Goal: Navigation & Orientation: Find specific page/section

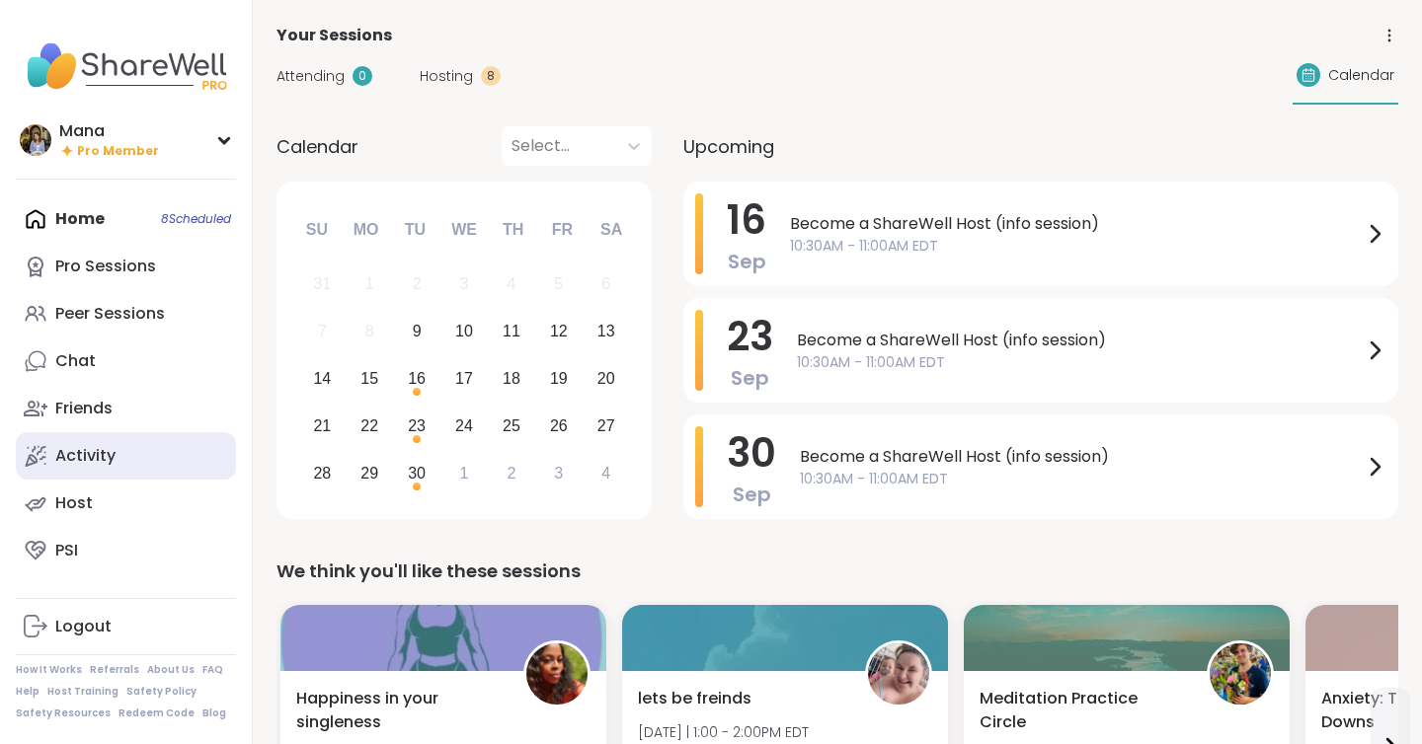
click at [118, 447] on link "Activity" at bounding box center [126, 455] width 220 height 47
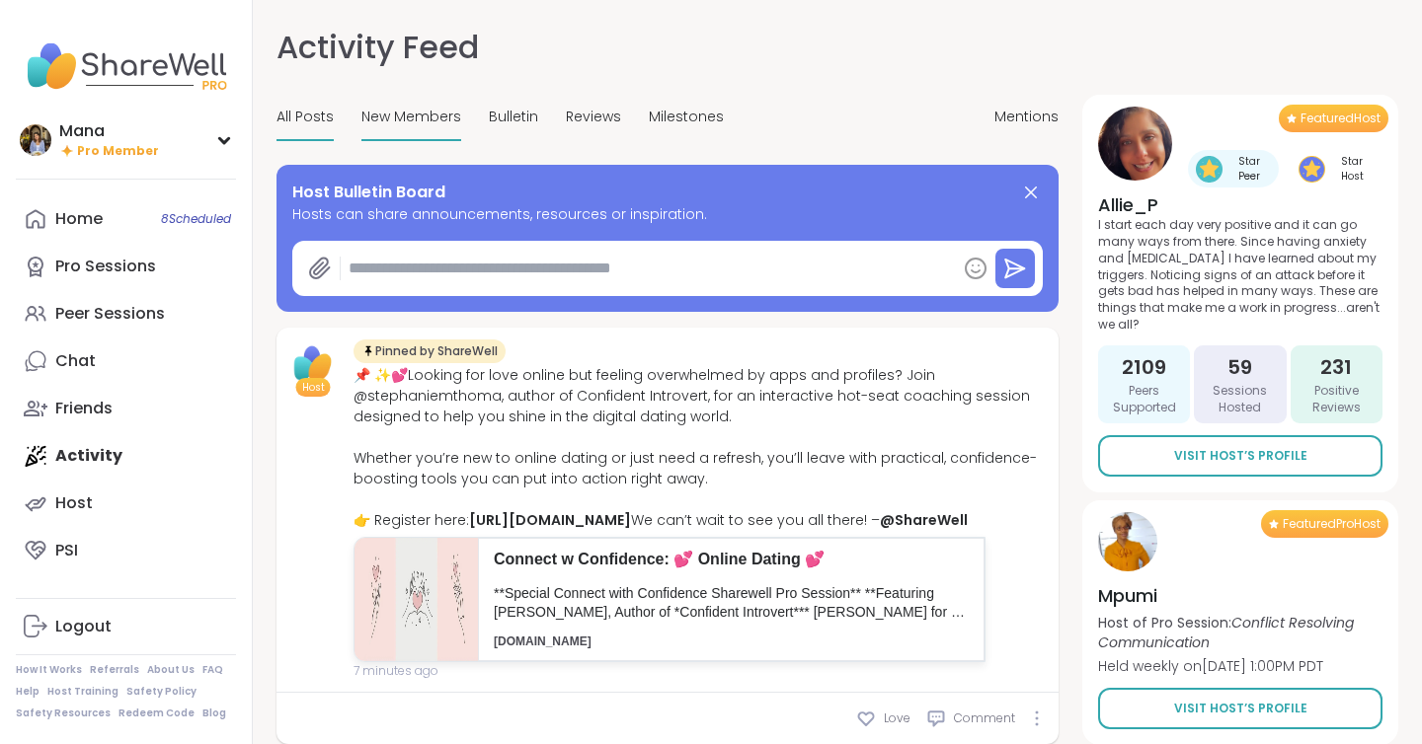
click at [410, 114] on span "New Members" at bounding box center [411, 117] width 100 height 21
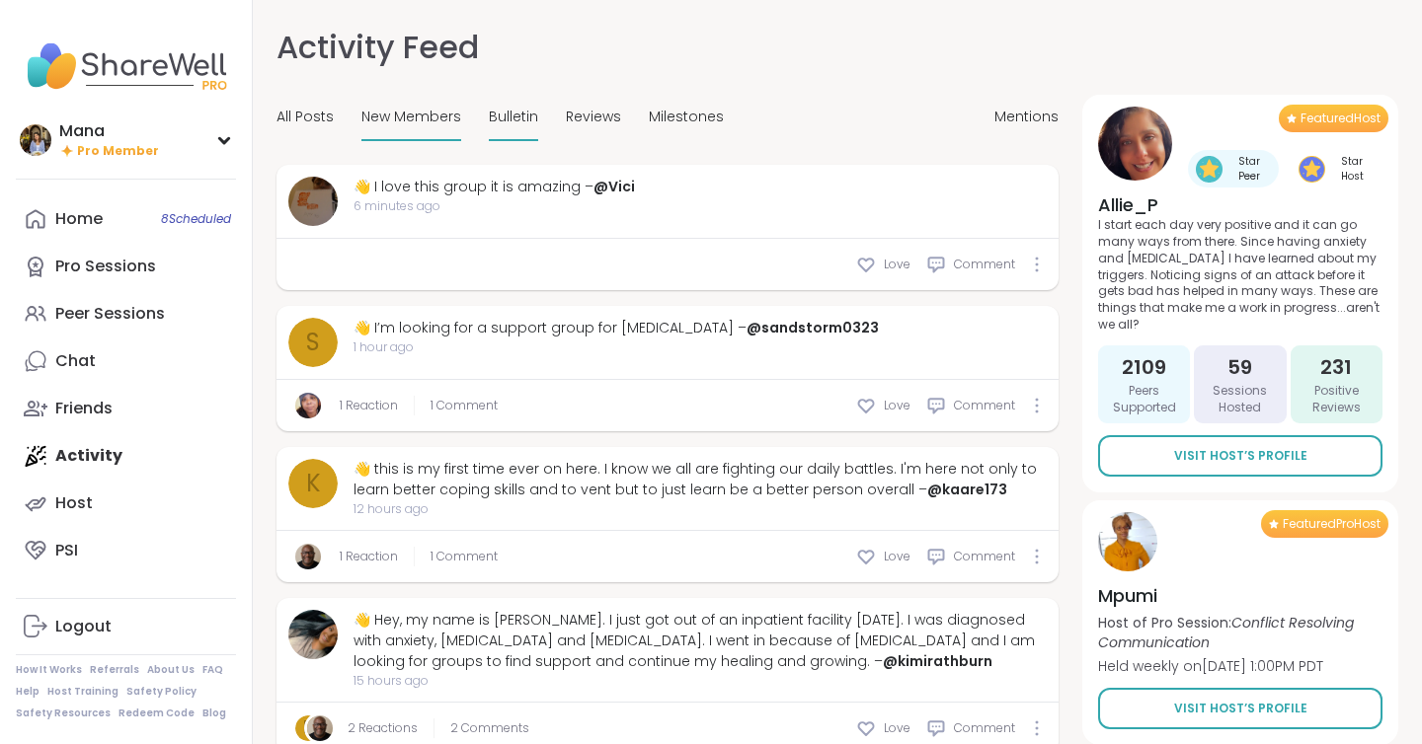
click at [519, 116] on span "Bulletin" at bounding box center [513, 117] width 49 height 21
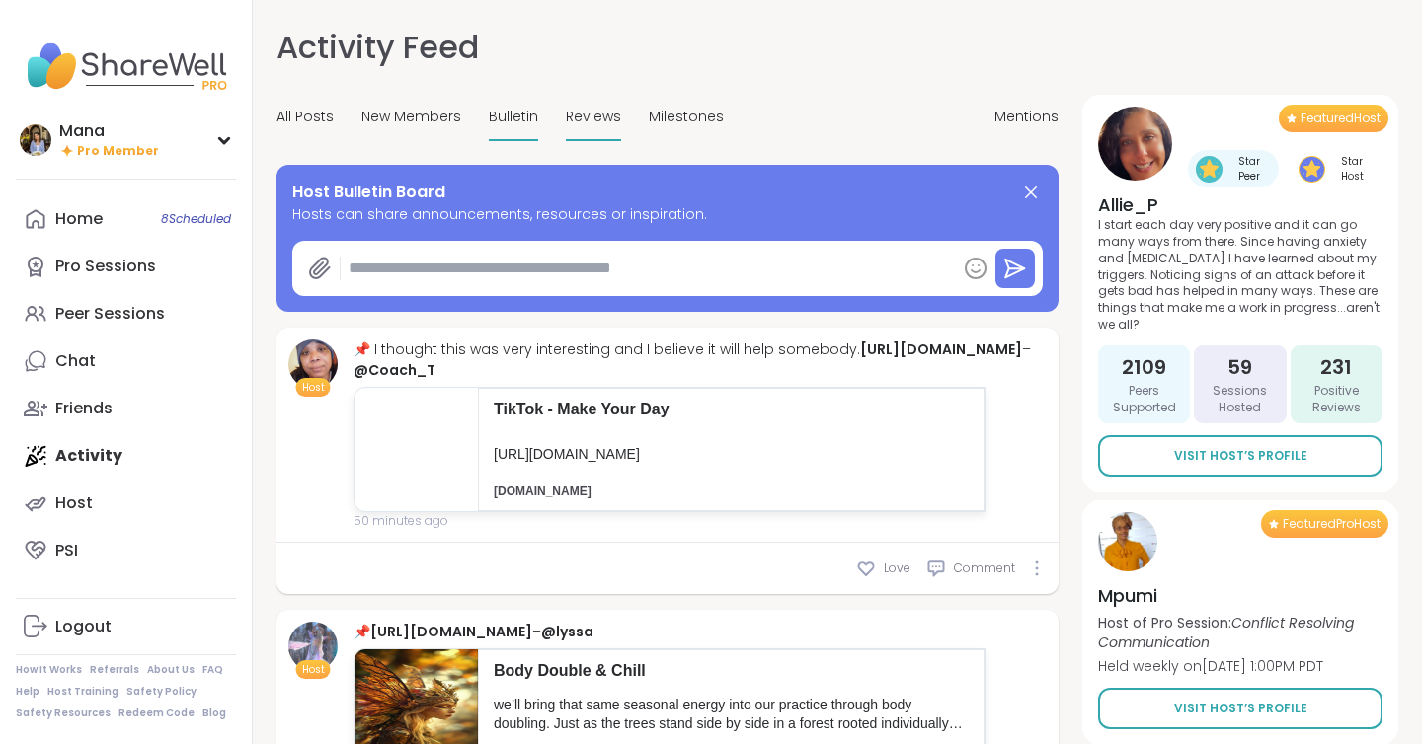
click at [589, 127] on div "Reviews" at bounding box center [593, 118] width 55 height 46
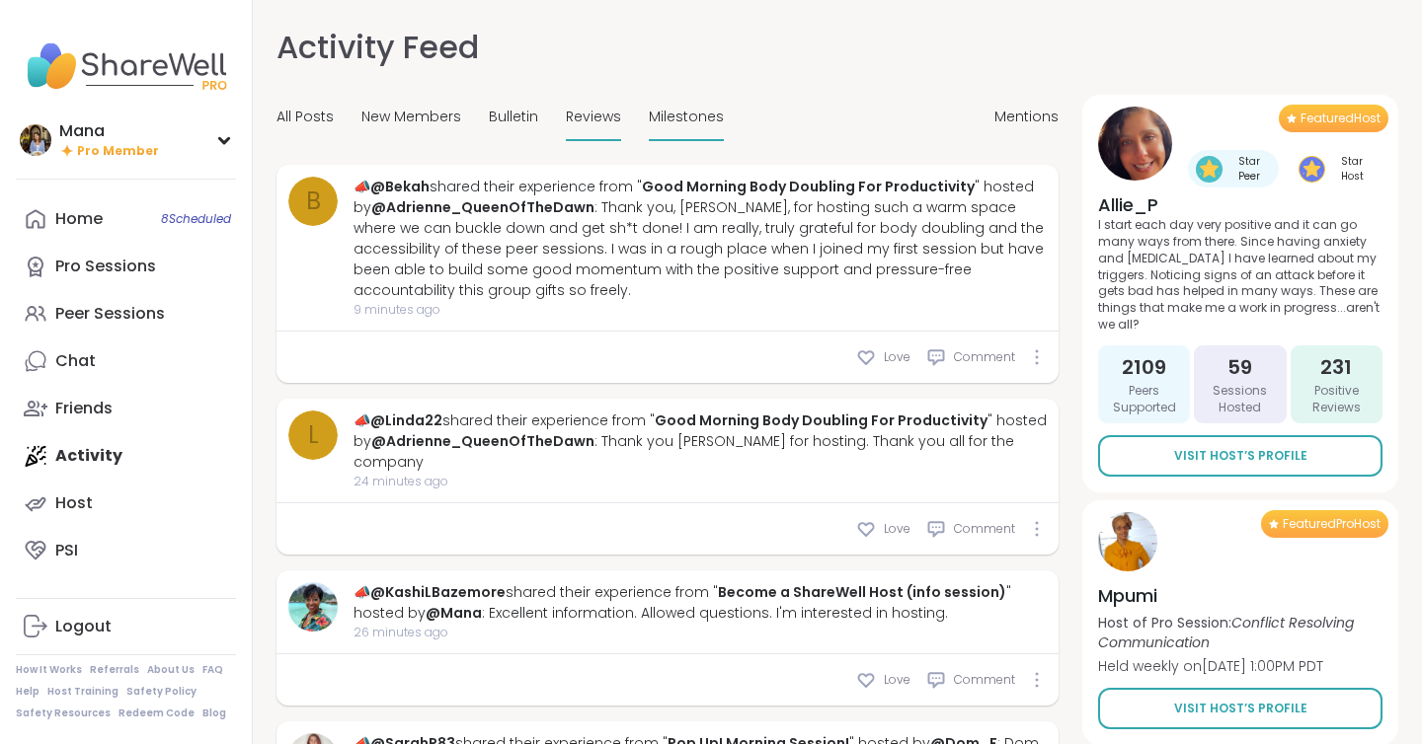
click at [675, 99] on div "Milestones" at bounding box center [686, 118] width 75 height 46
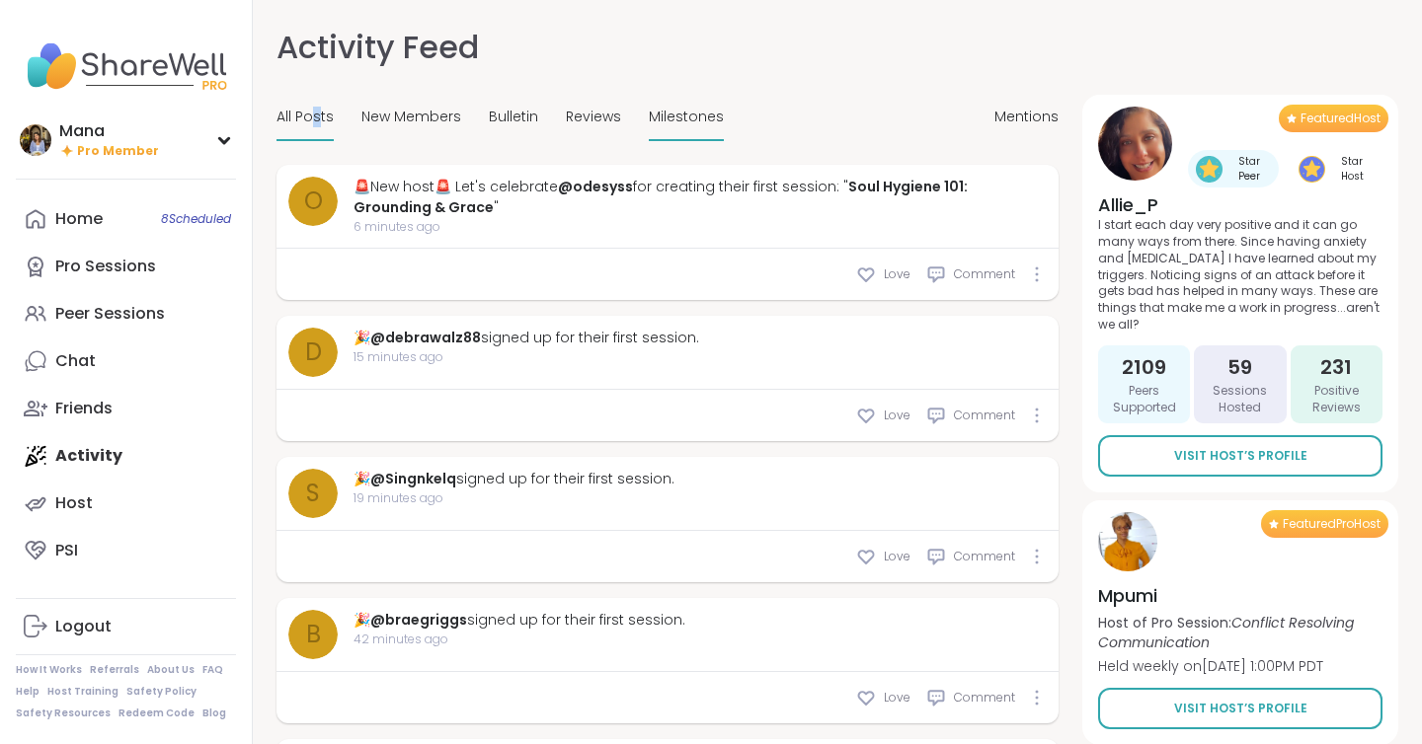
click at [315, 116] on span "All Posts" at bounding box center [304, 117] width 57 height 21
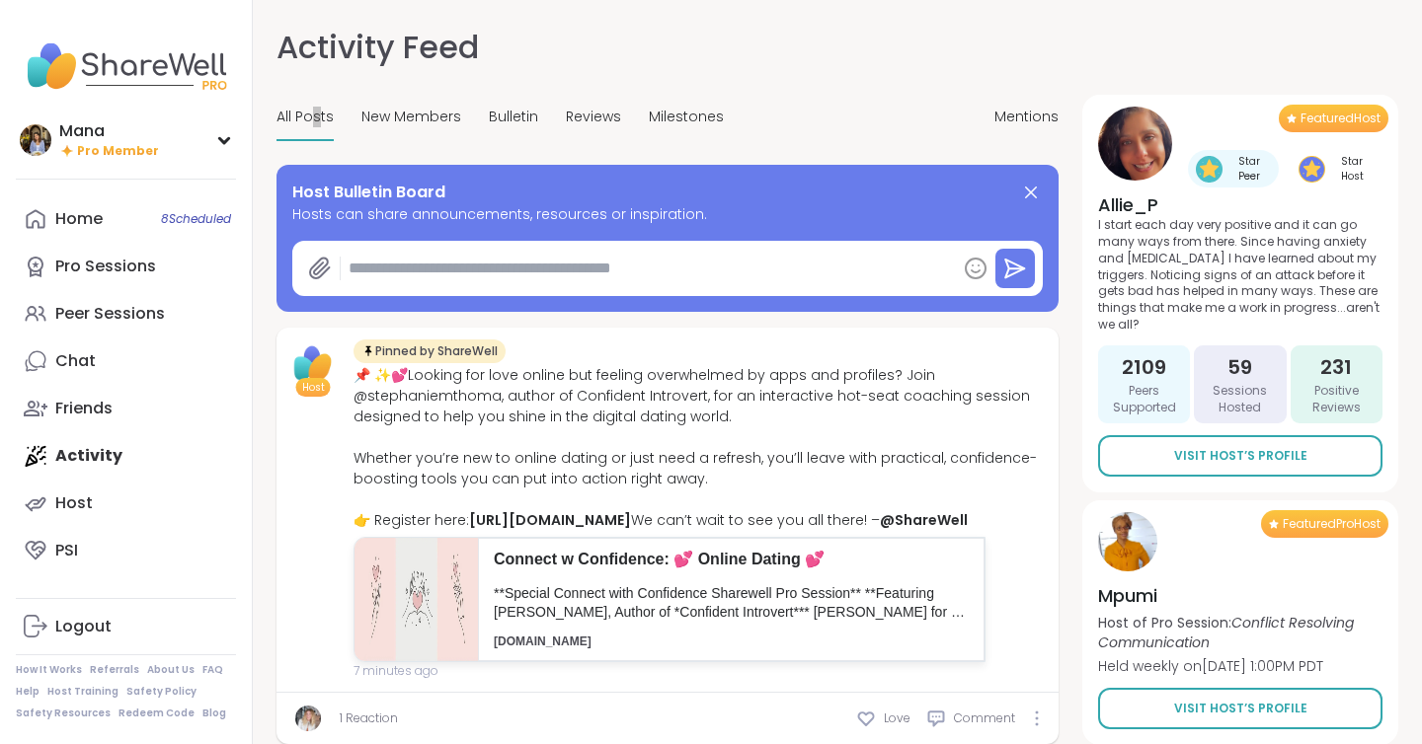
type textarea "*"
click at [113, 159] on div "Mana Pro Member" at bounding box center [126, 139] width 220 height 46
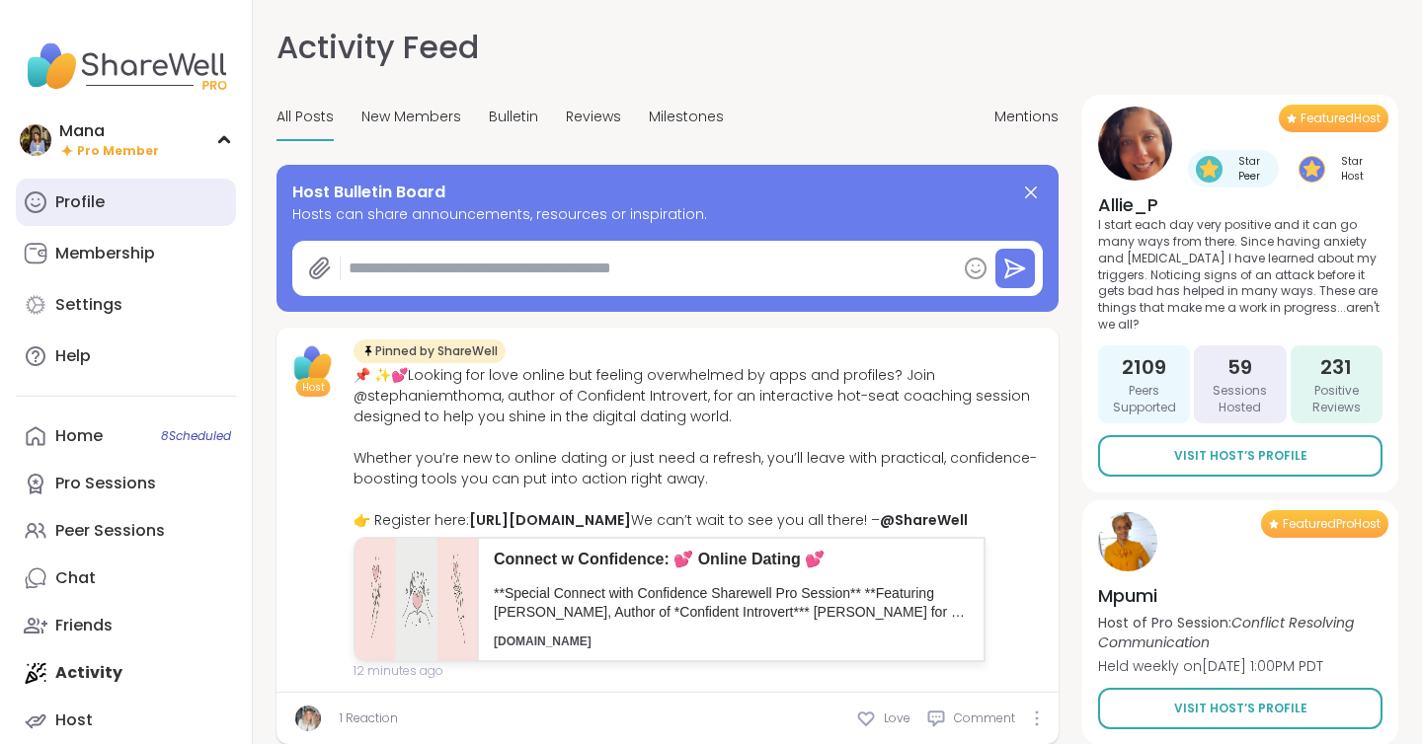
click at [118, 193] on link "Profile" at bounding box center [126, 202] width 220 height 47
